Goal: Task Accomplishment & Management: Manage account settings

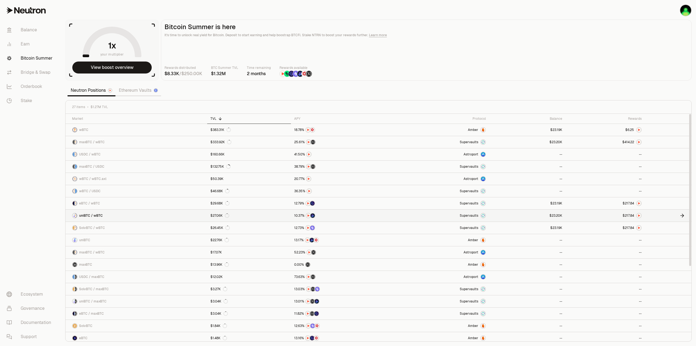
click at [534, 215] on link at bounding box center [527, 215] width 76 height 12
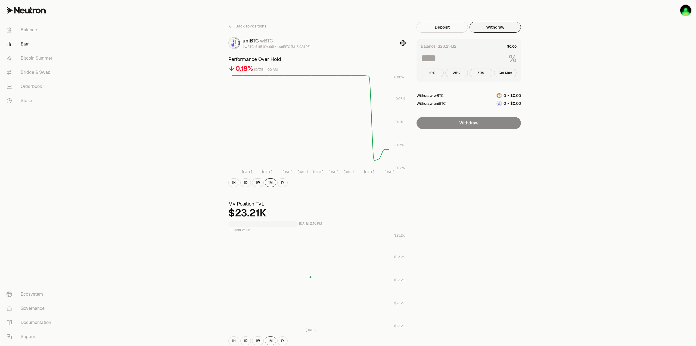
click at [489, 30] on button "Withdraw" at bounding box center [494, 27] width 51 height 11
click at [508, 71] on button "Get Max" at bounding box center [505, 73] width 23 height 9
type input "***"
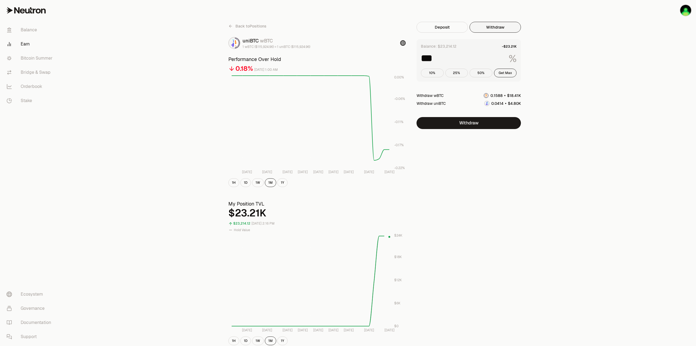
click at [245, 27] on span "Back to Positions" at bounding box center [250, 25] width 31 height 5
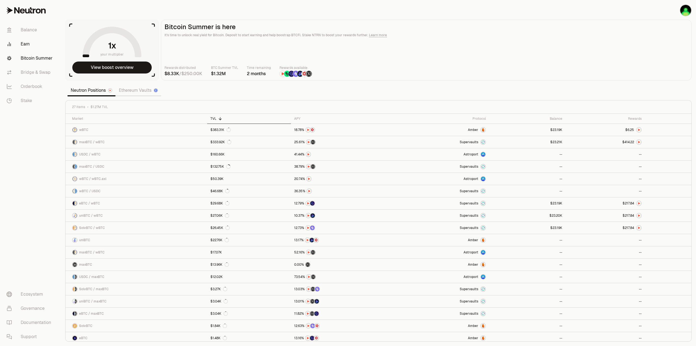
click at [30, 43] on link "Earn" at bounding box center [30, 44] width 57 height 14
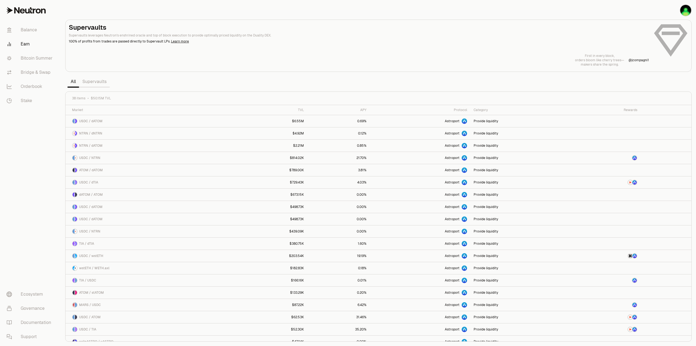
click at [89, 86] on link "Supervaults" at bounding box center [94, 81] width 31 height 11
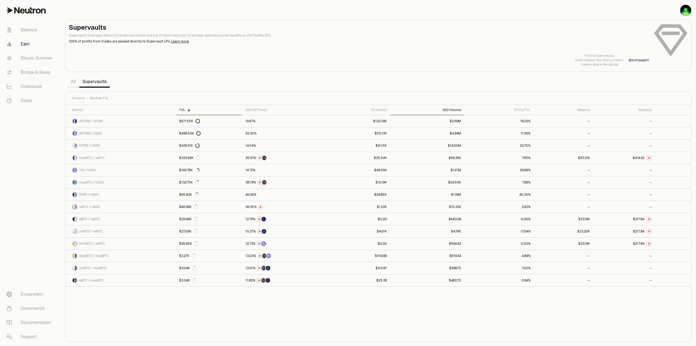
click at [457, 109] on div "30D Volume" at bounding box center [427, 110] width 68 height 4
click at [388, 110] on th "1D Volume" at bounding box center [356, 110] width 68 height 10
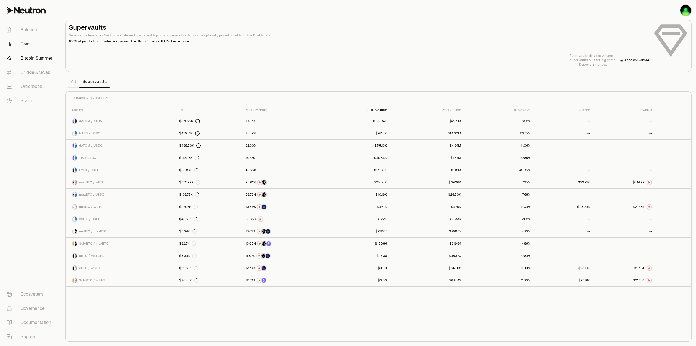
click at [35, 59] on link "Bitcoin Summer" at bounding box center [30, 58] width 57 height 14
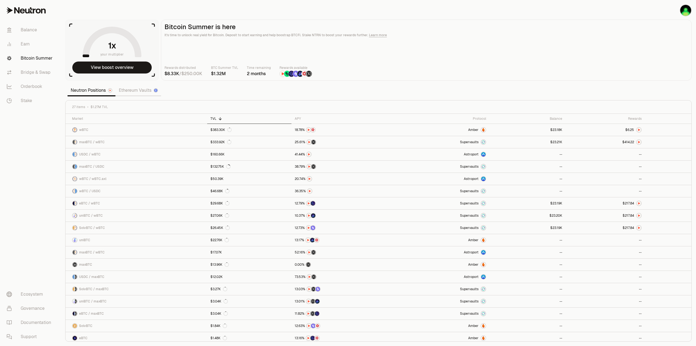
click at [135, 92] on link "Ethereum Vaults" at bounding box center [139, 90] width 46 height 11
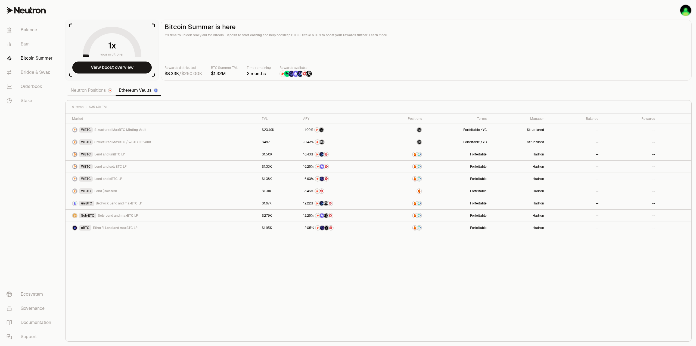
click at [101, 90] on link "Neutron Positions" at bounding box center [91, 90] width 48 height 11
